Goal: Find specific page/section: Find specific page/section

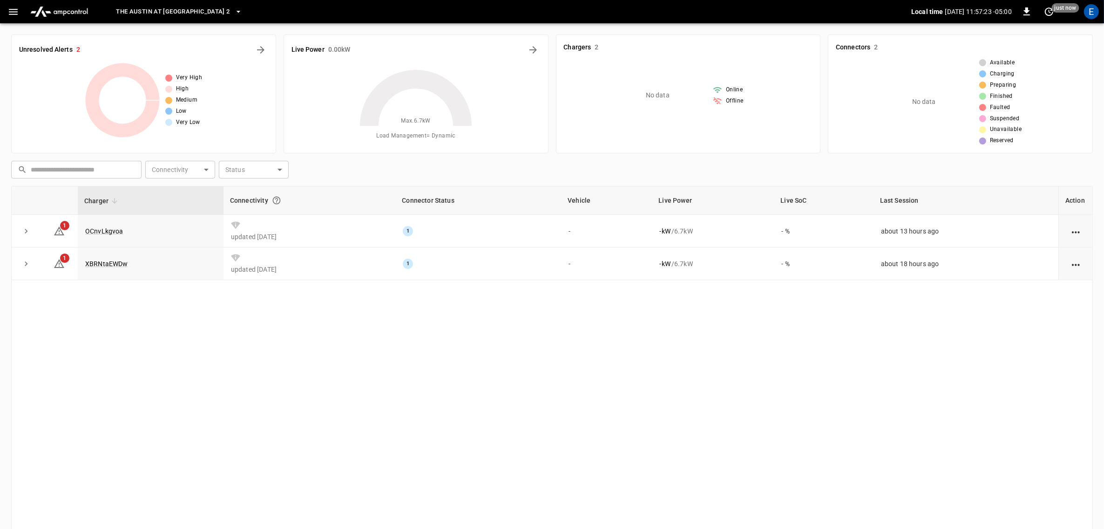
click at [230, 17] on button "The Austin at [GEOGRAPHIC_DATA] 2" at bounding box center [178, 12] width 133 height 18
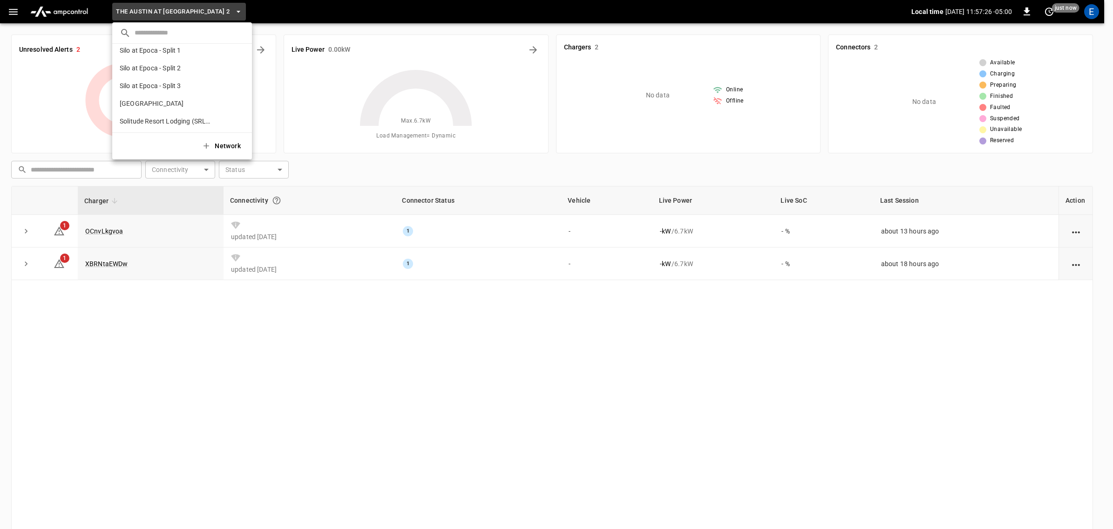
scroll to position [578, 0]
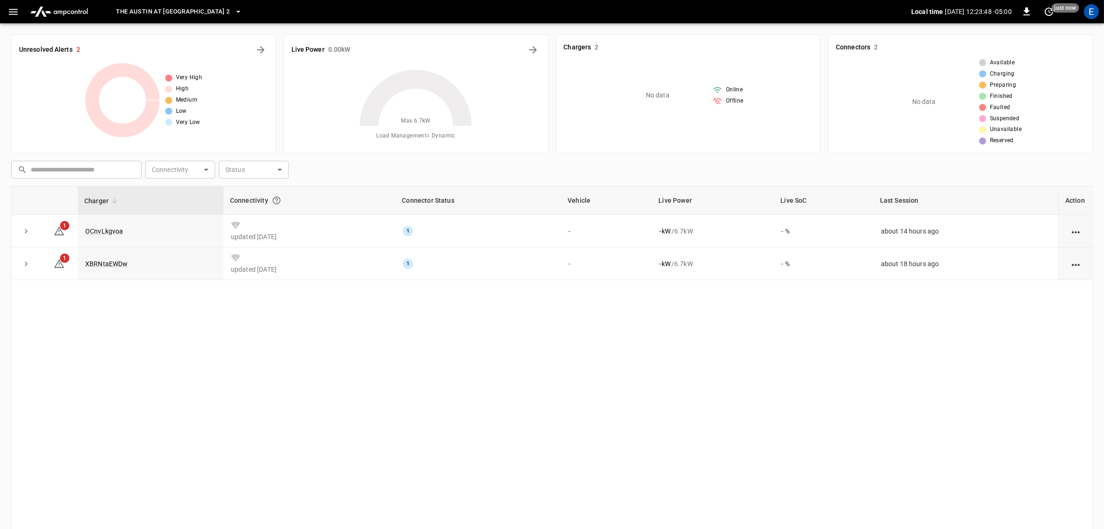
click at [240, 12] on icon "button" at bounding box center [238, 12] width 4 height 2
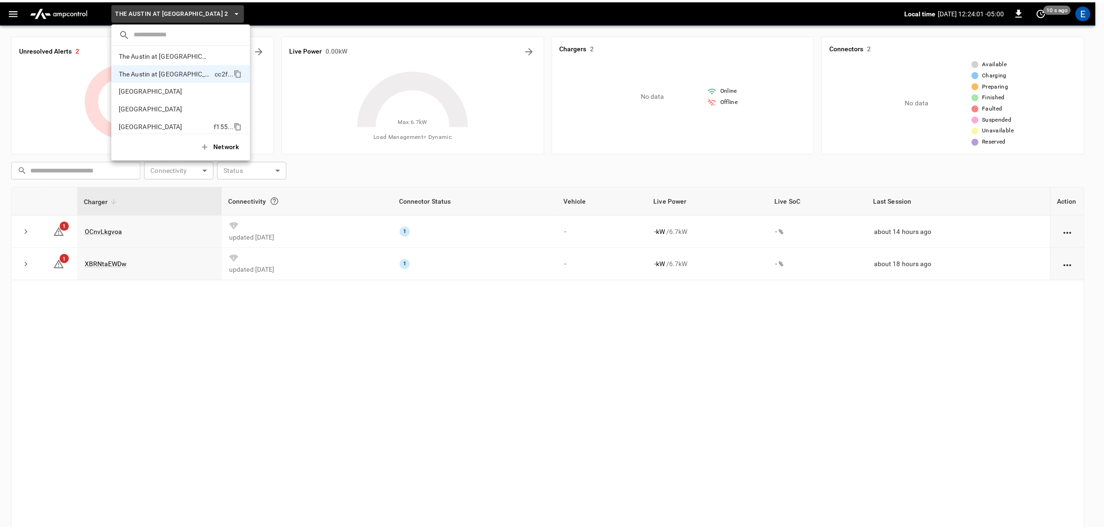
scroll to position [679, 0]
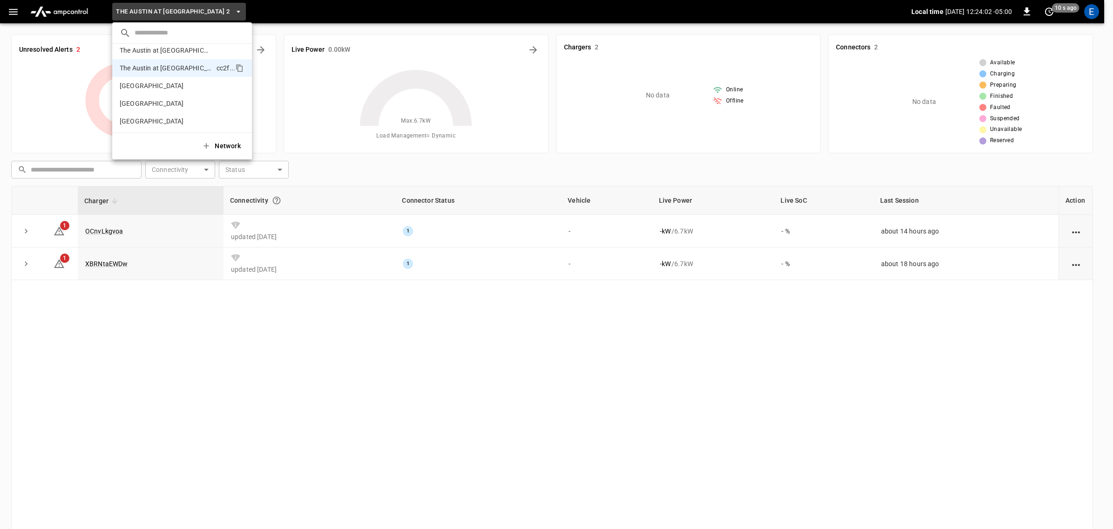
click at [229, 327] on div at bounding box center [556, 264] width 1113 height 529
